Goal: Task Accomplishment & Management: Use online tool/utility

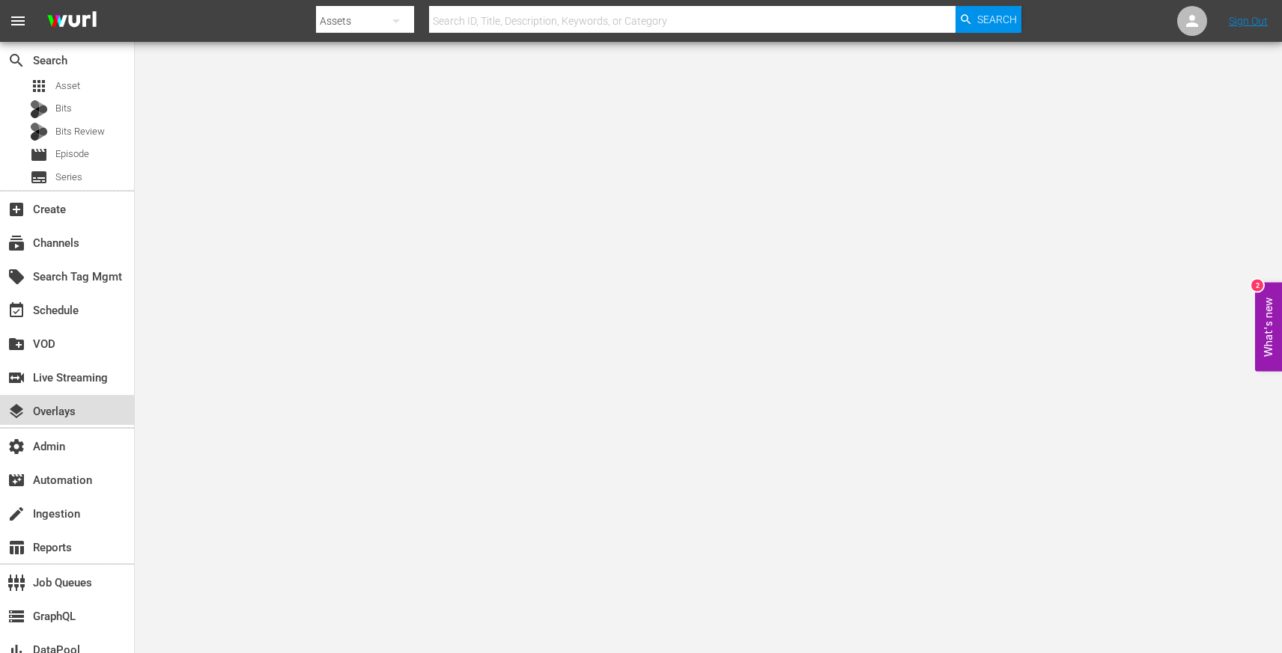
click at [82, 411] on div "layers Overlays" at bounding box center [42, 409] width 84 height 13
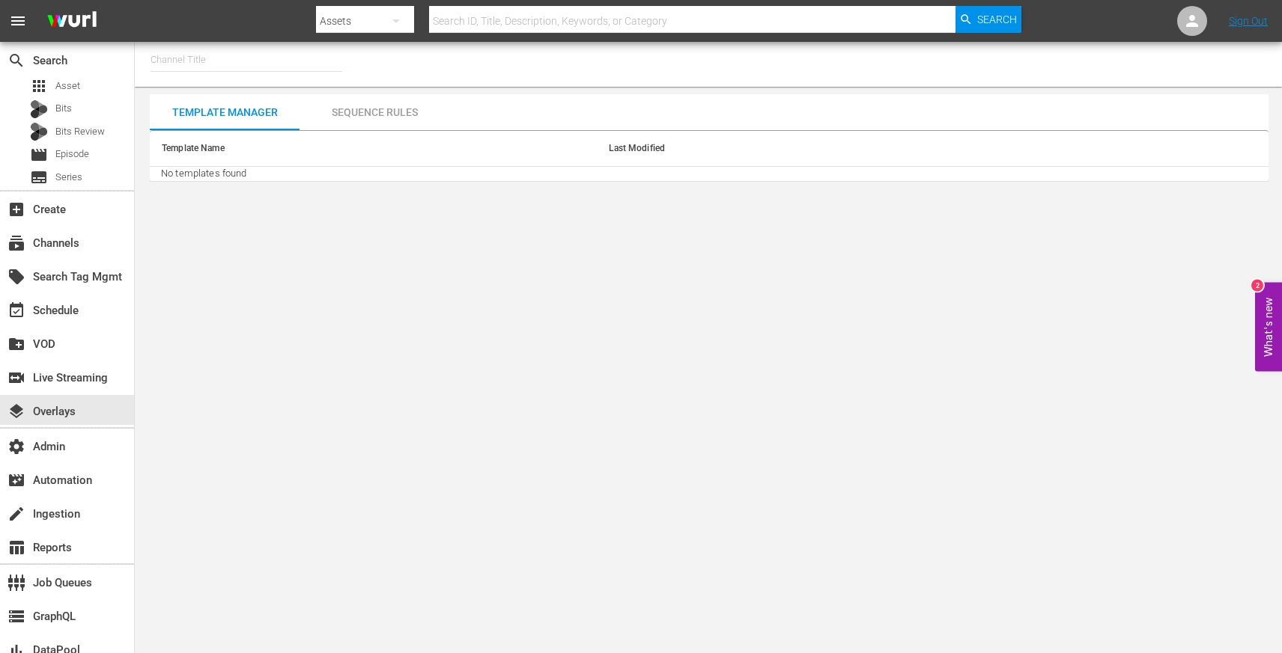
click at [258, 60] on input "text" at bounding box center [246, 60] width 192 height 36
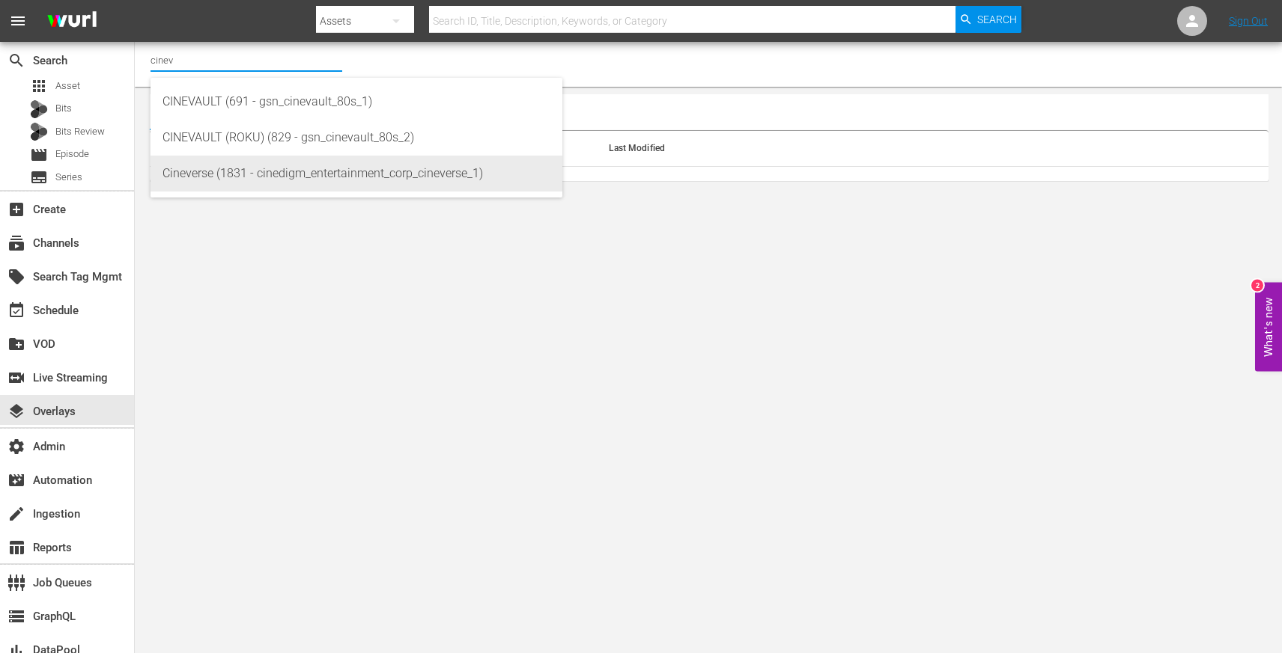
click at [272, 166] on div "Cineverse (1831 - cinedigm_entertainment_corp_cineverse_1)" at bounding box center [356, 174] width 388 height 36
type input "Cineverse (1831 - cinedigm_entertainment_corp_cineverse_1)"
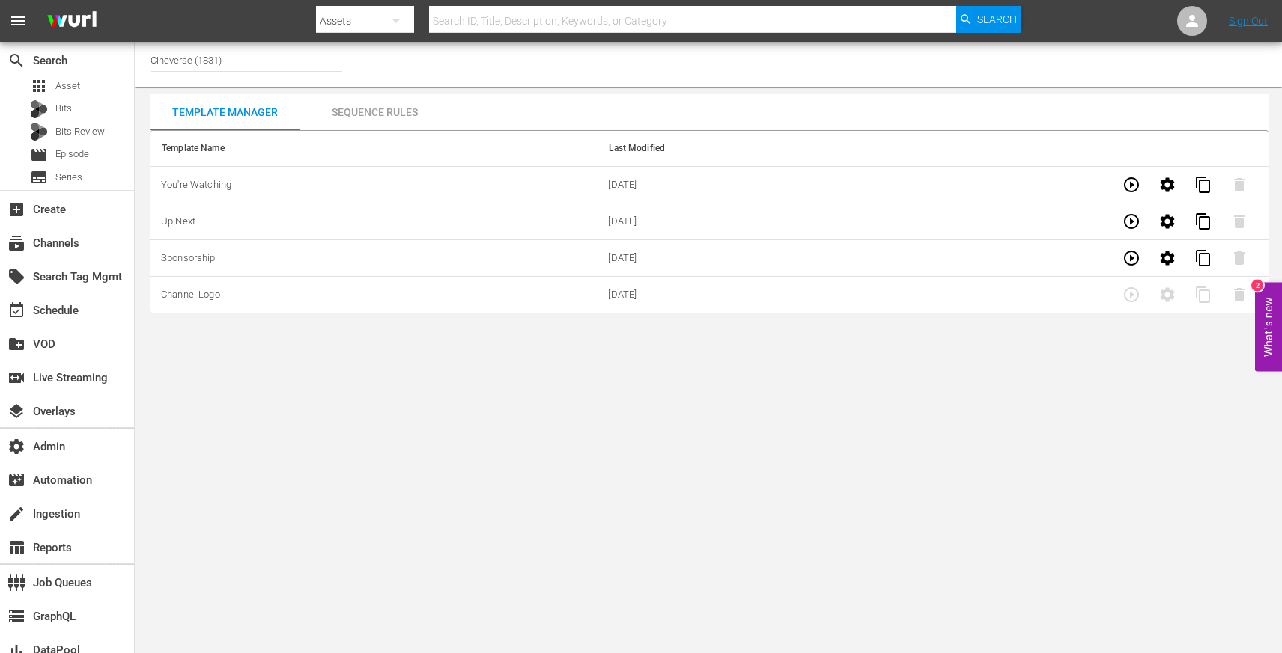
click at [490, 365] on body "menu Search By Assets Search ID, Title, Description, Keywords, or Category Sear…" at bounding box center [641, 326] width 1282 height 653
click at [208, 58] on input "Cineverse (1831)" at bounding box center [246, 60] width 192 height 36
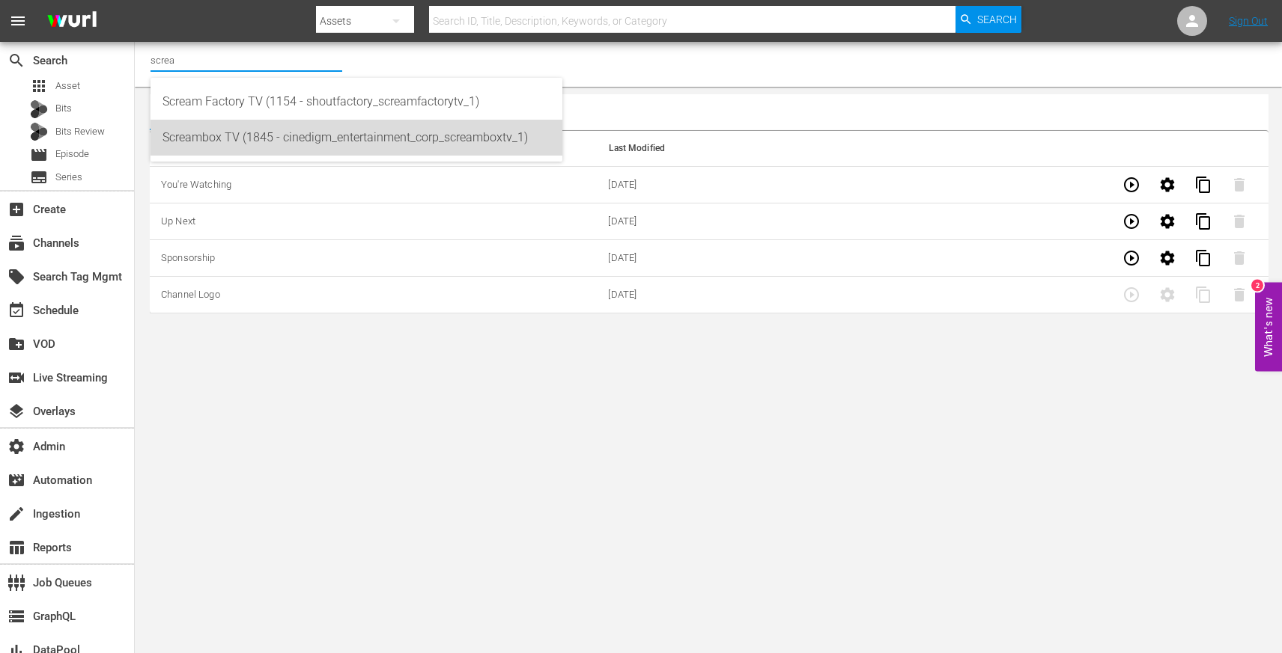
click at [250, 133] on div "Screambox TV (1845 - cinedigm_entertainment_corp_screamboxtv_1)" at bounding box center [356, 138] width 388 height 36
type input "Screambox TV (1845 - cinedigm_entertainment_corp_screamboxtv_1)"
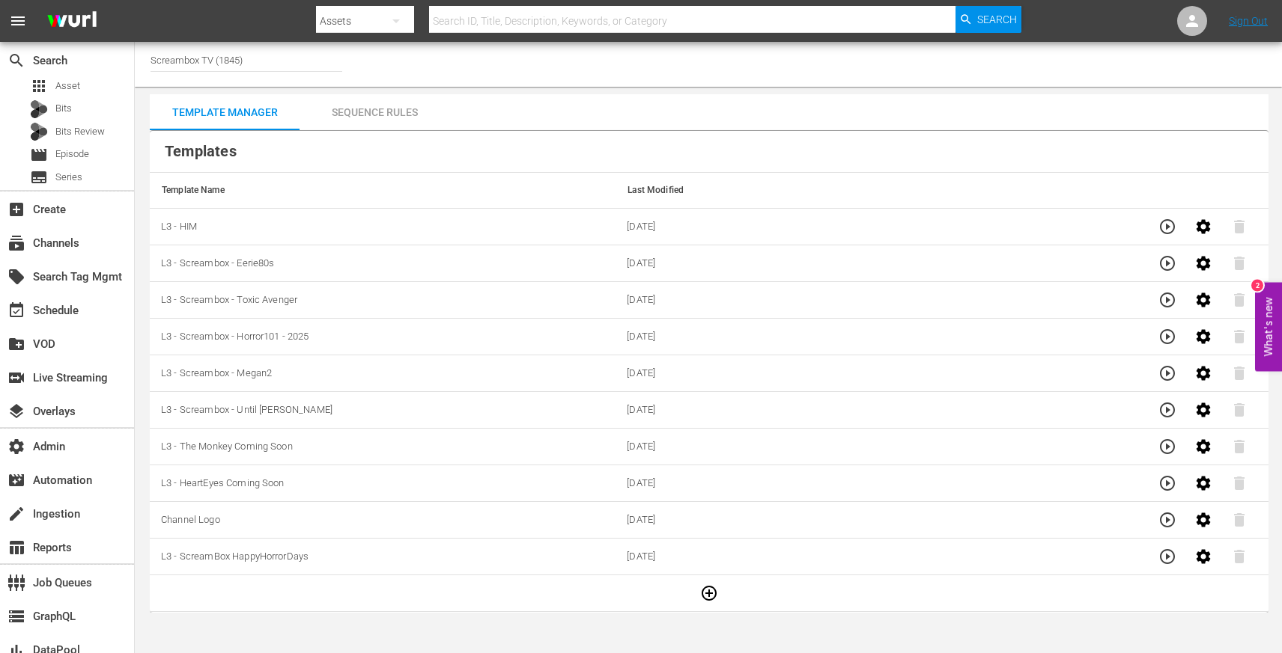
scroll to position [11, 0]
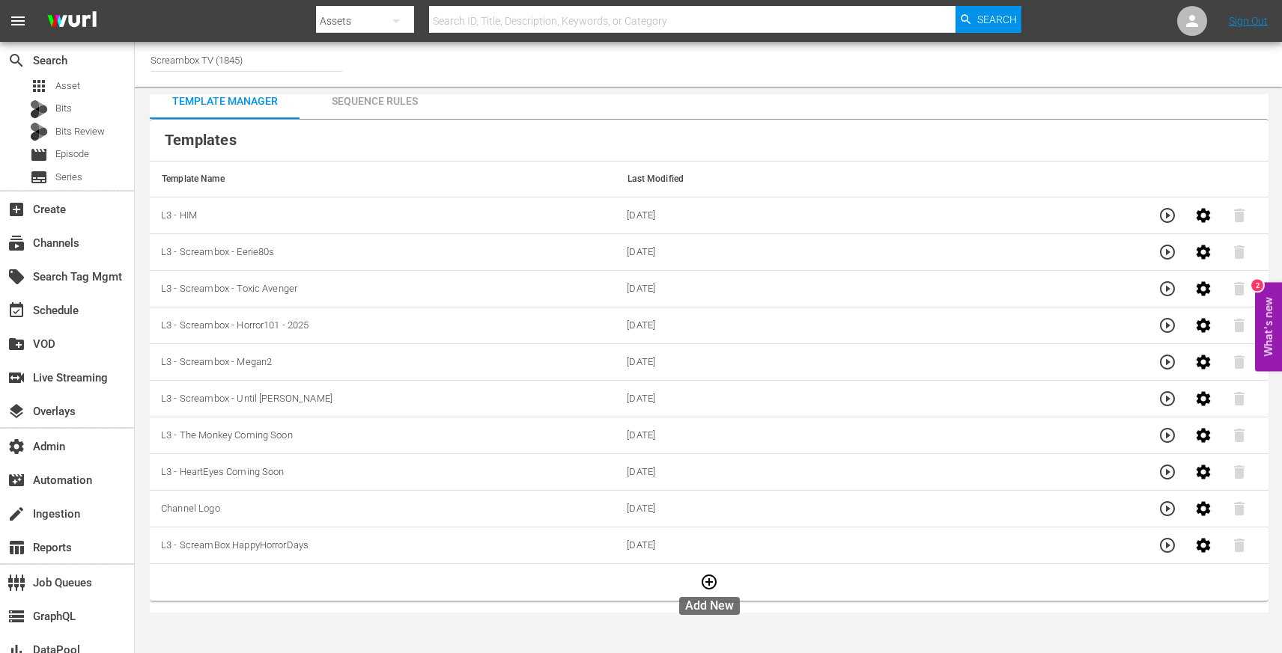
click at [714, 589] on icon "button" at bounding box center [709, 582] width 18 height 18
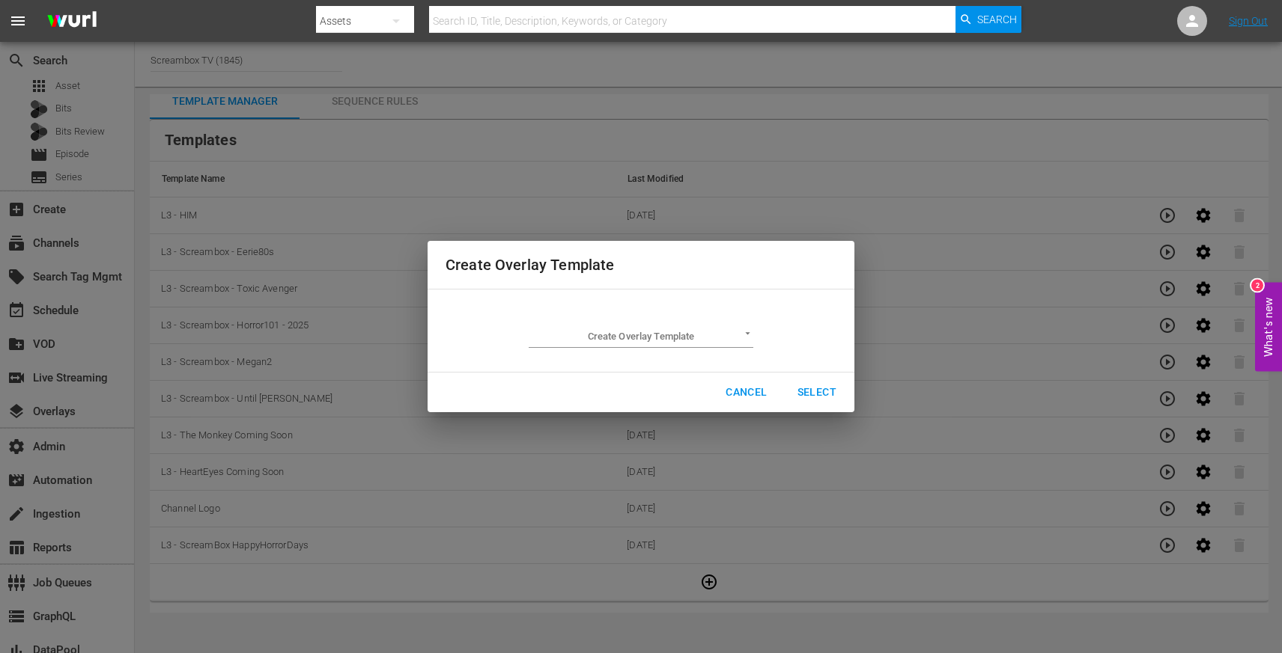
click at [603, 340] on body "menu Search By Assets Search ID, Title, Description, Keywords, or Category Sear…" at bounding box center [641, 326] width 1282 height 653
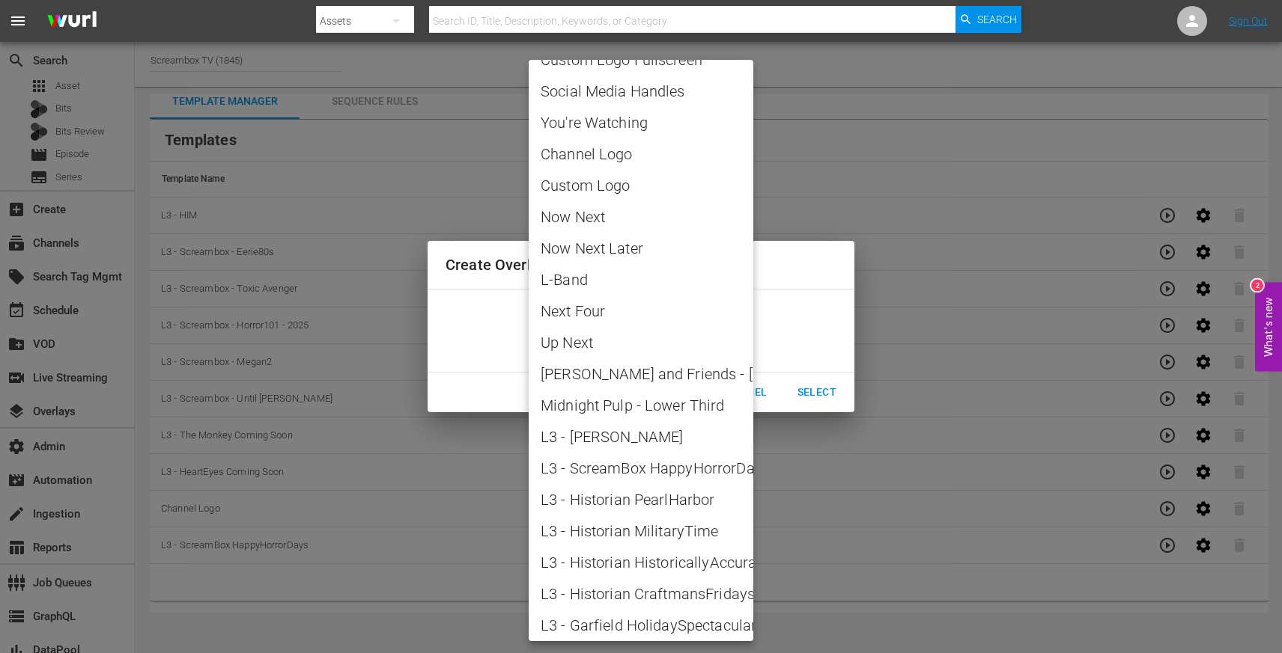
scroll to position [0, 0]
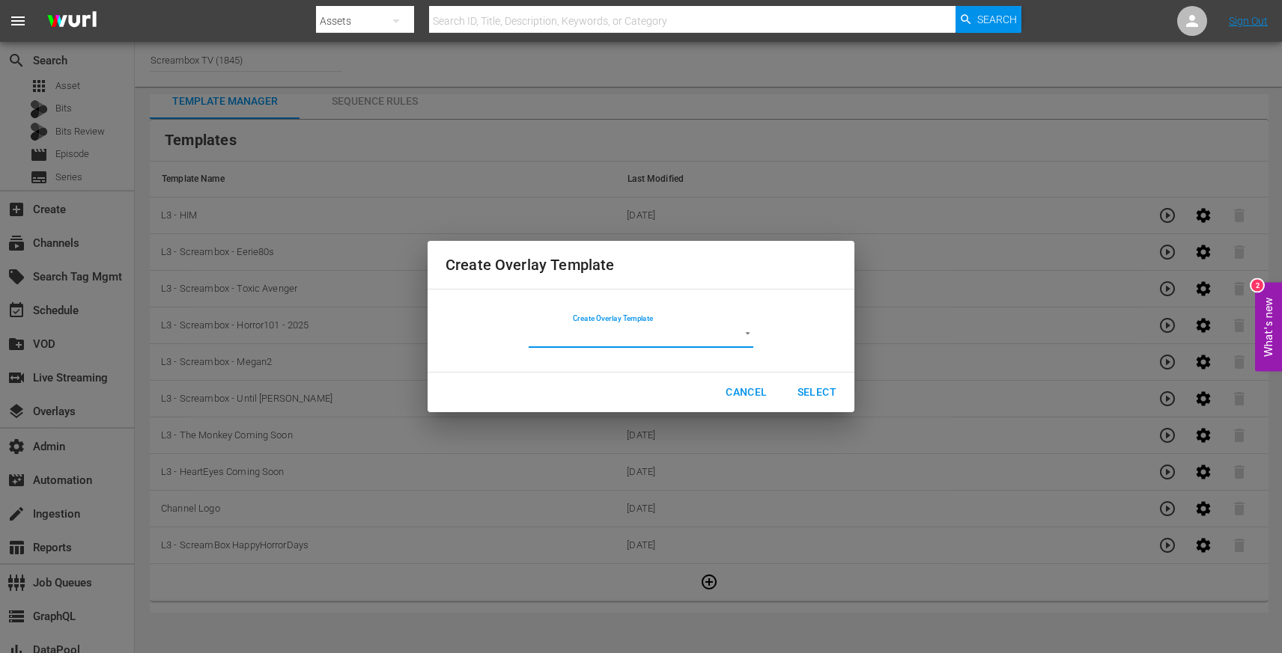
click at [559, 216] on div "Create Overlay Template Create Overlay Template ​ Cancel Select" at bounding box center [641, 327] width 1264 height 636
